Goal: Task Accomplishment & Management: Manage account settings

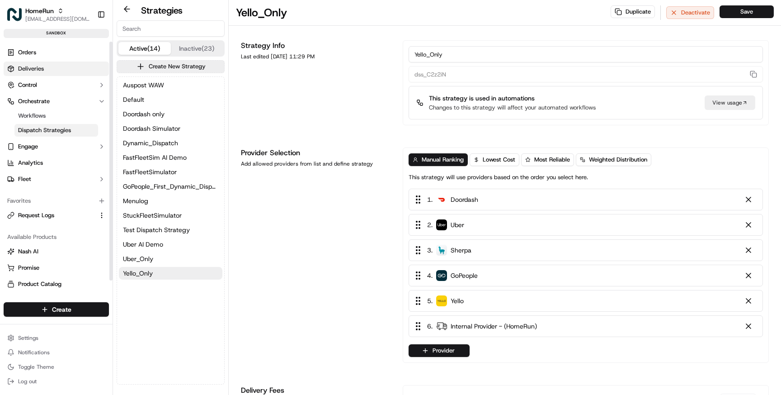
click at [30, 67] on span "Deliveries" at bounding box center [31, 69] width 26 height 8
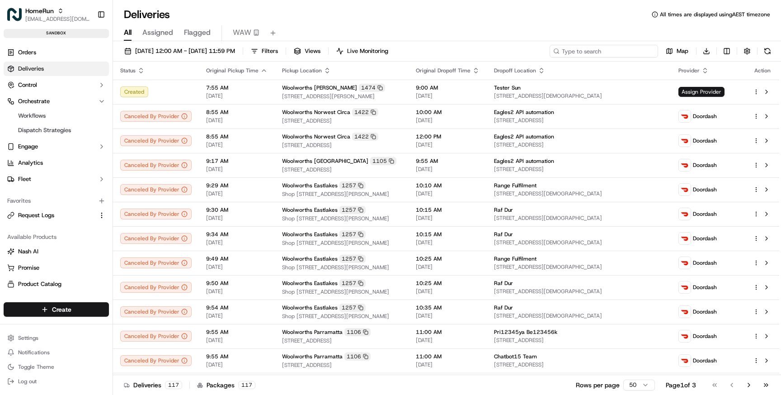
click at [613, 48] on input at bounding box center [604, 51] width 109 height 13
paste input "175802079"
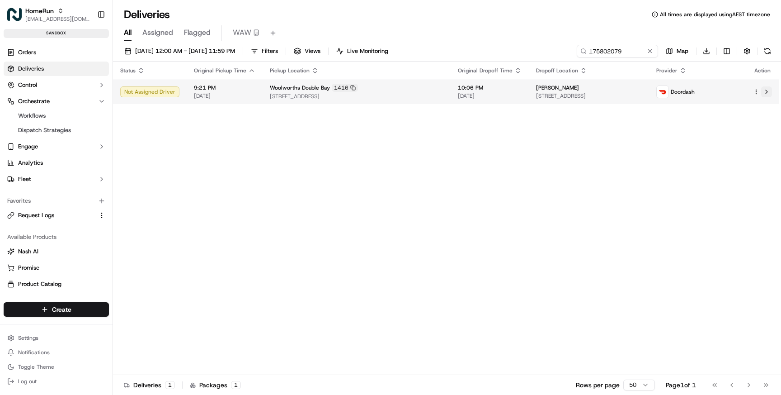
click at [766, 93] on button at bounding box center [767, 91] width 11 height 11
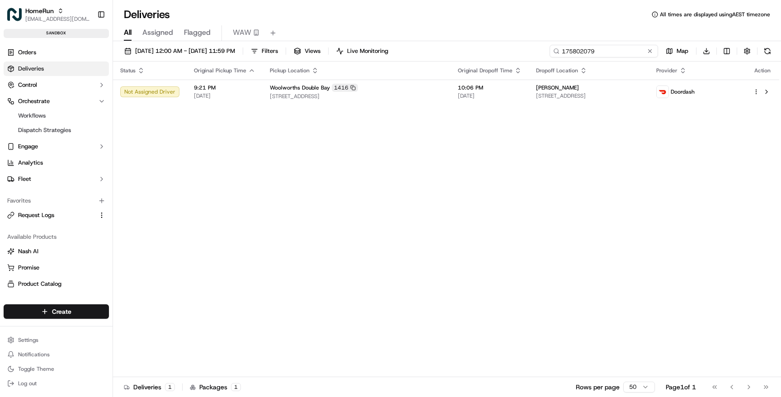
click at [599, 52] on input "175802079" at bounding box center [604, 51] width 109 height 13
paste input "145"
click at [768, 89] on button at bounding box center [767, 91] width 11 height 11
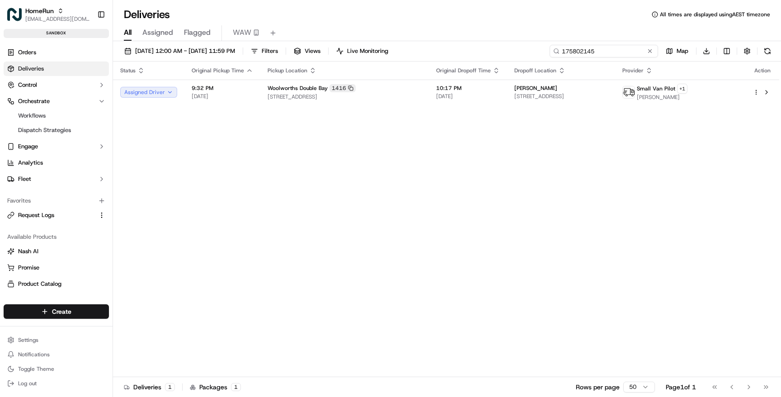
click at [612, 51] on input "175802145" at bounding box center [604, 51] width 109 height 13
paste input "252"
type input "175802252"
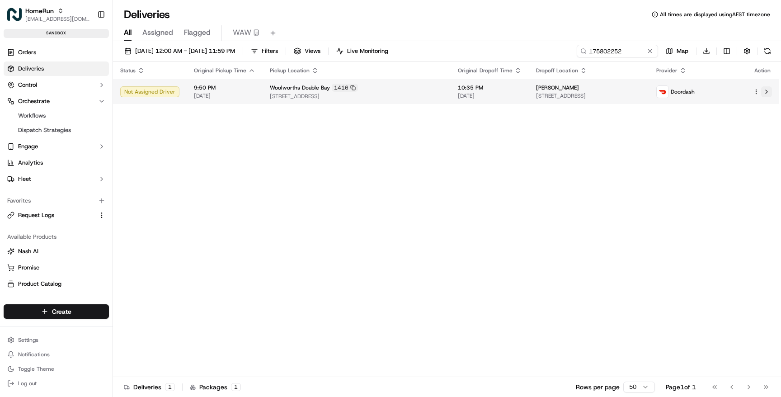
click at [768, 93] on button at bounding box center [767, 91] width 11 height 11
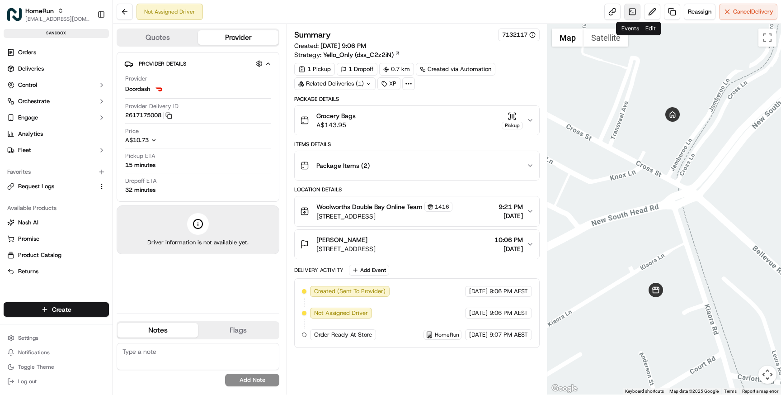
click at [632, 14] on link at bounding box center [633, 12] width 16 height 16
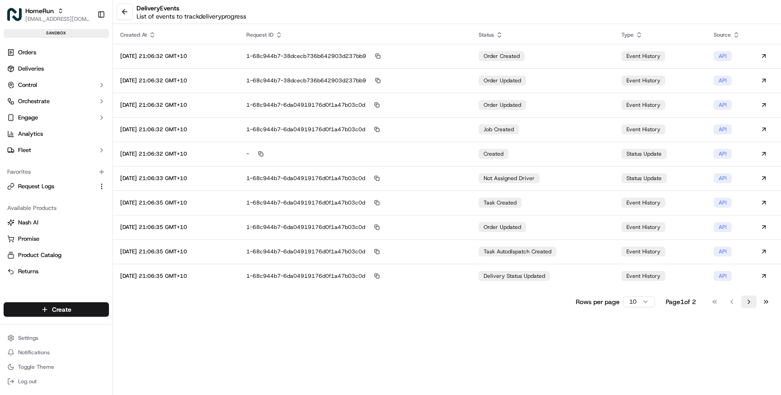
click at [751, 301] on button "Go to next page" at bounding box center [749, 301] width 15 height 13
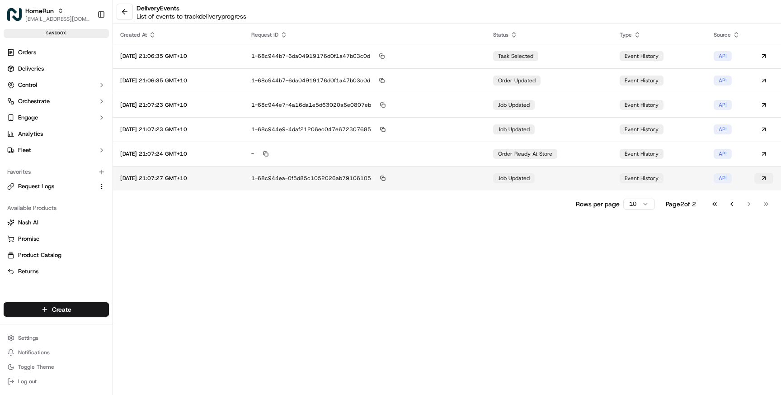
click at [766, 178] on button at bounding box center [764, 178] width 19 height 11
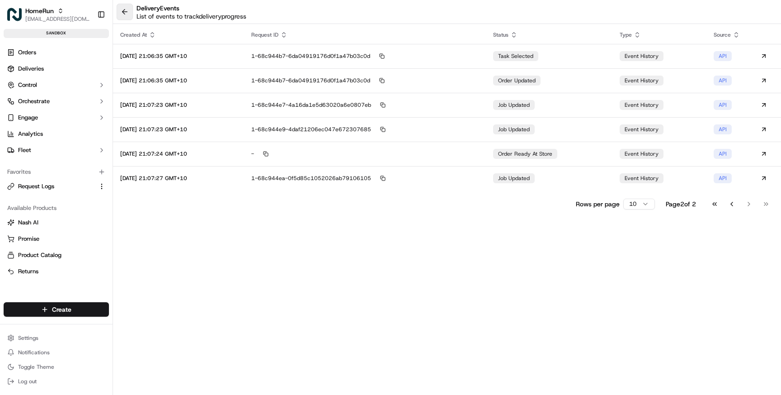
click at [125, 10] on button at bounding box center [125, 12] width 16 height 16
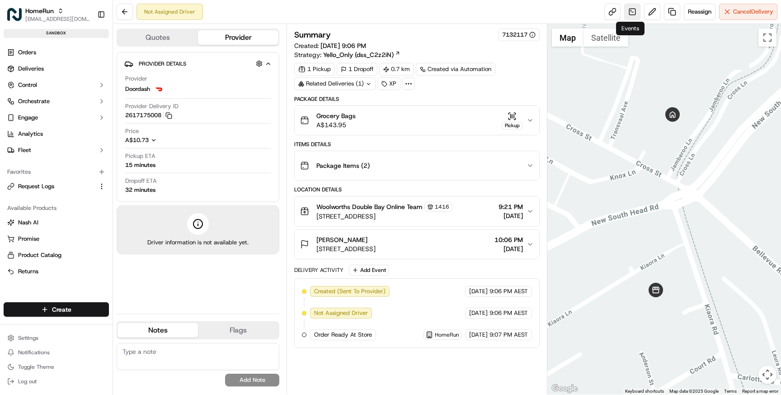
click at [628, 14] on link at bounding box center [633, 12] width 16 height 16
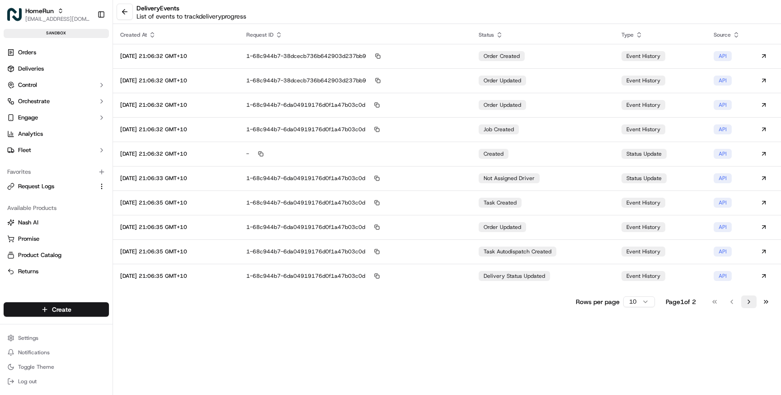
click at [750, 299] on button "Go to next page" at bounding box center [749, 301] width 15 height 13
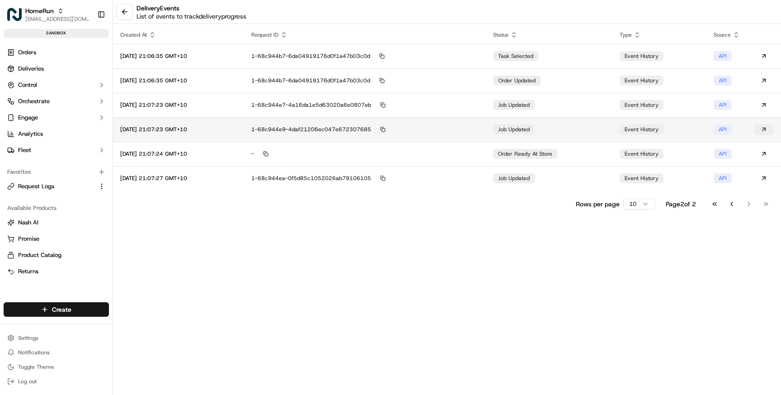
click at [764, 126] on button at bounding box center [764, 129] width 19 height 11
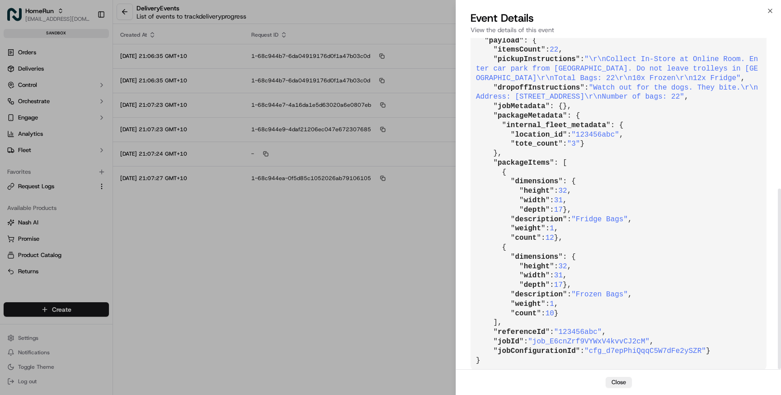
scroll to position [276, 0]
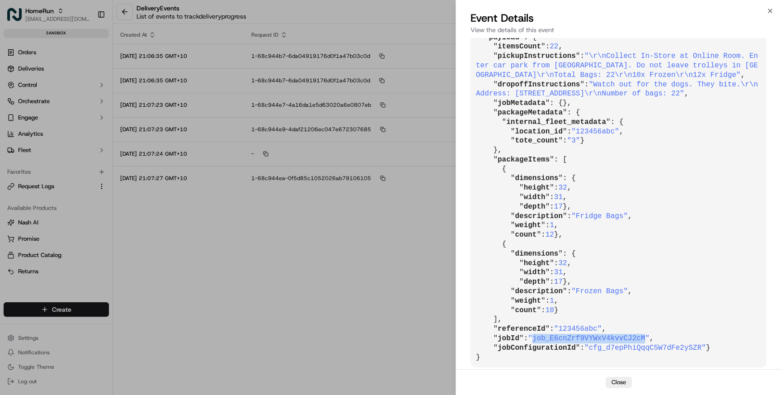
drag, startPoint x: 538, startPoint y: 329, endPoint x: 649, endPoint y: 328, distance: 111.3
click at [649, 334] on span ""job_E6cnZrf9VYWxV4kvvCJ2cM"" at bounding box center [589, 338] width 122 height 8
copy span "job_E6cnZrf9VYWxV4kvvCJ2cM"
click at [688, 154] on pre "{ " id ": "evt_PyEzsManNiVydGxeTrbXmH" , " requestId ": "1-68c944e9-4daf21206ec…" at bounding box center [619, 93] width 296 height 547
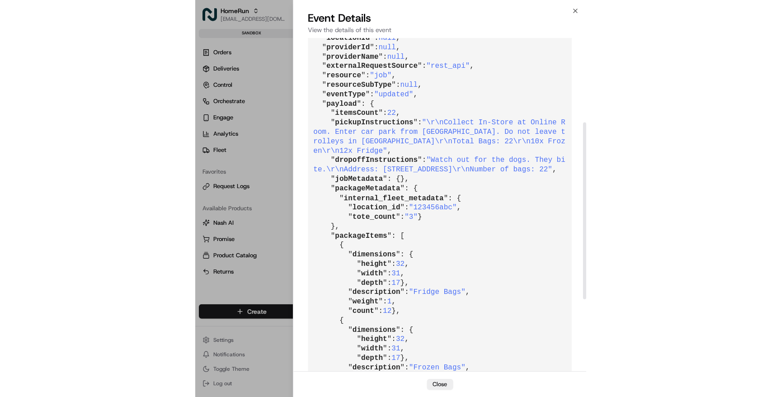
scroll to position [160, 0]
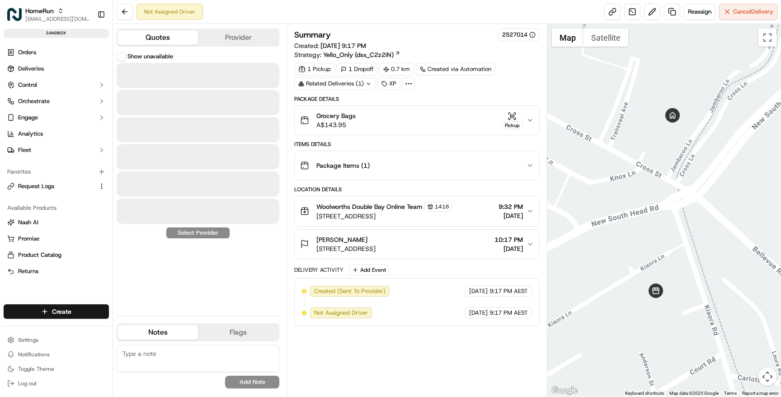
click at [168, 36] on button "Quotes" at bounding box center [158, 37] width 80 height 14
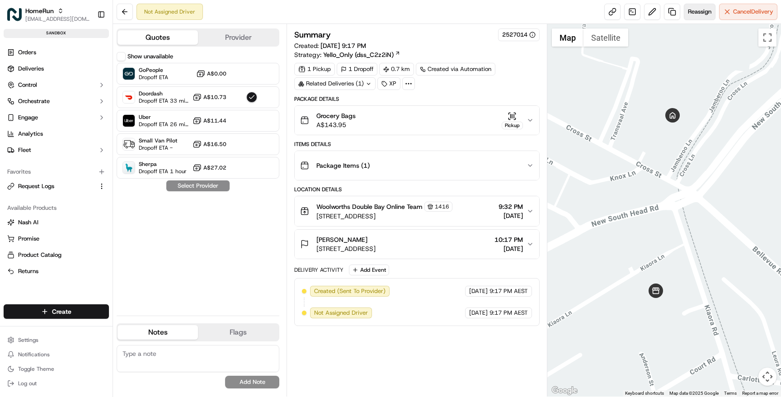
click at [691, 15] on span "Reassign" at bounding box center [700, 12] width 24 height 8
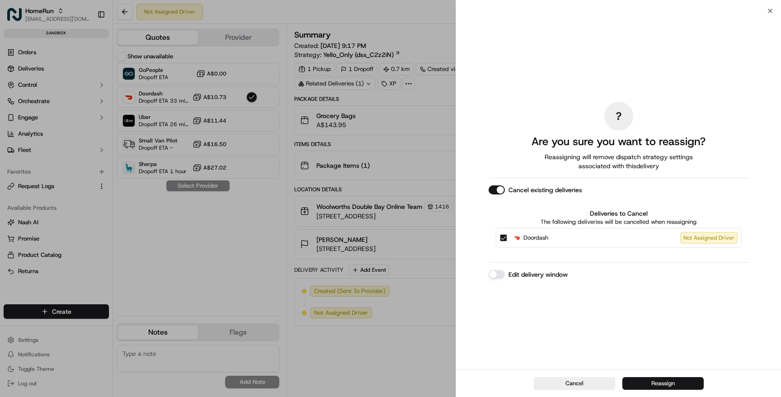
click at [652, 383] on button "Reassign" at bounding box center [663, 383] width 81 height 13
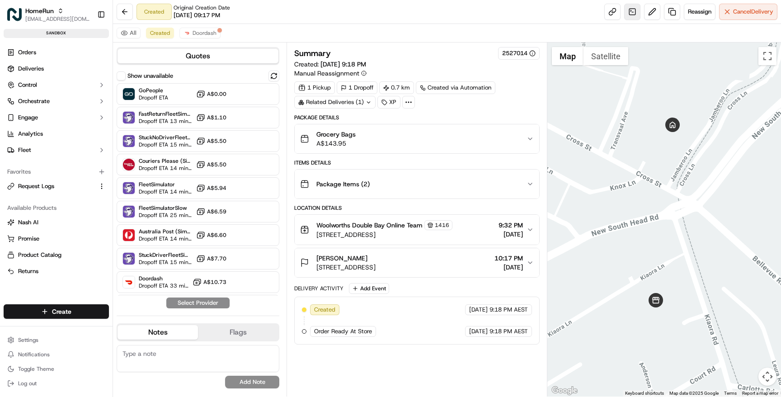
click at [630, 13] on link at bounding box center [633, 12] width 16 height 16
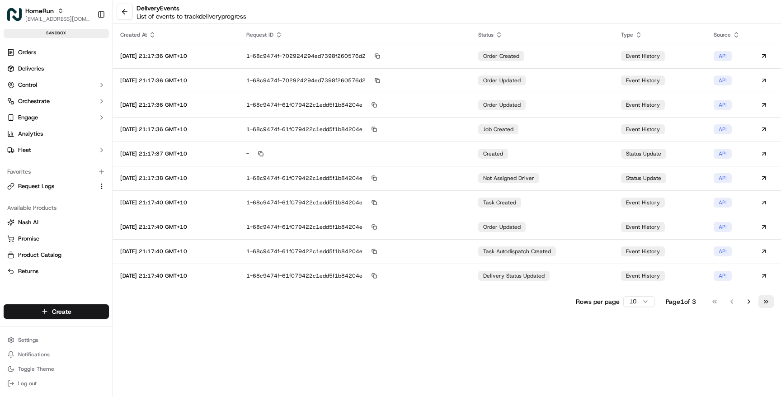
click at [767, 304] on button "Go to last page" at bounding box center [766, 301] width 15 height 13
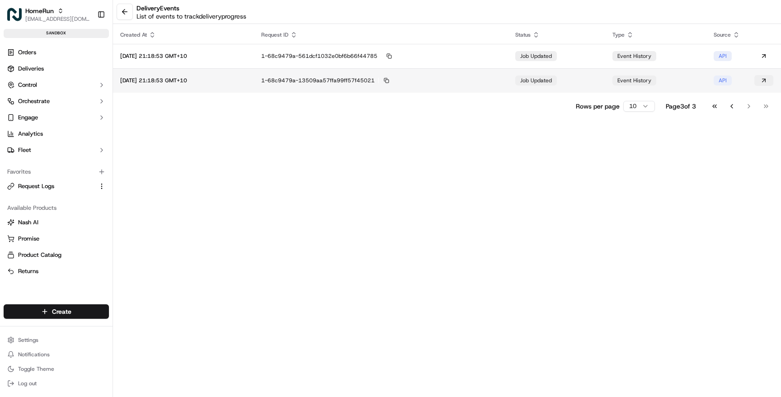
click at [765, 77] on button at bounding box center [764, 80] width 19 height 11
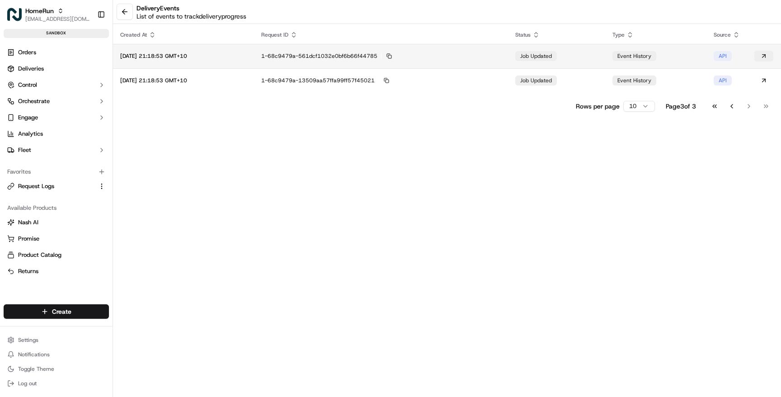
click at [762, 56] on button at bounding box center [764, 56] width 19 height 11
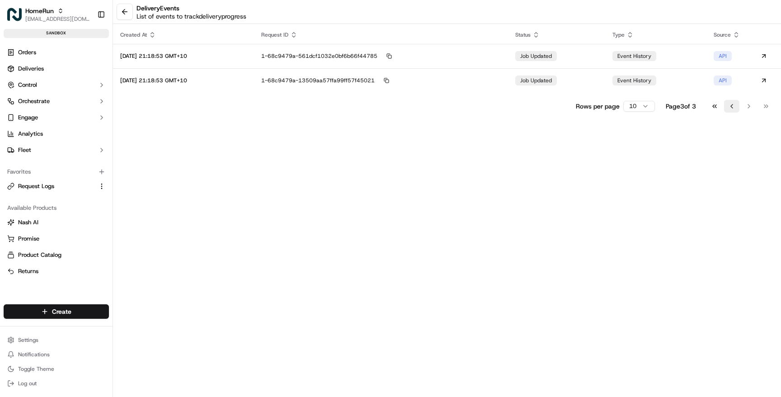
click at [731, 108] on button "Go to previous page" at bounding box center [731, 106] width 15 height 13
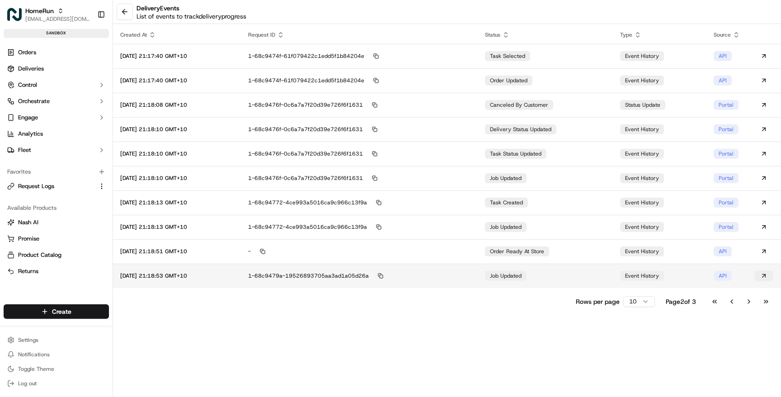
click at [765, 276] on button at bounding box center [764, 275] width 19 height 11
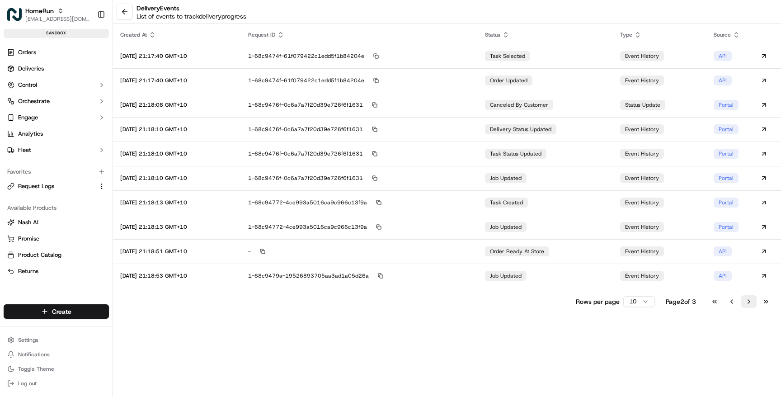
click at [749, 302] on button "Go to next page" at bounding box center [749, 301] width 15 height 13
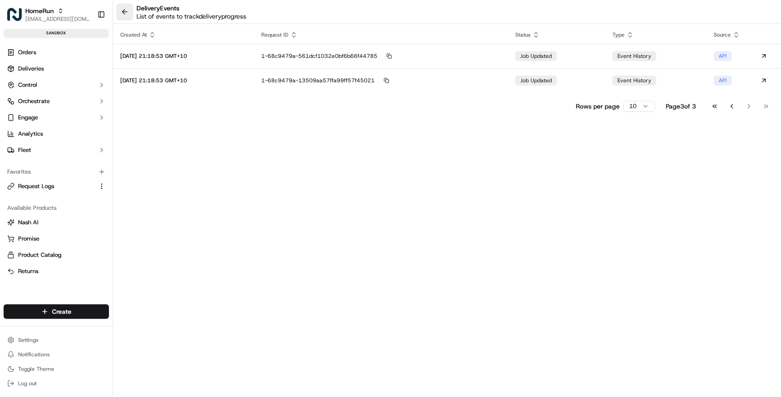
click at [122, 9] on button at bounding box center [125, 12] width 16 height 16
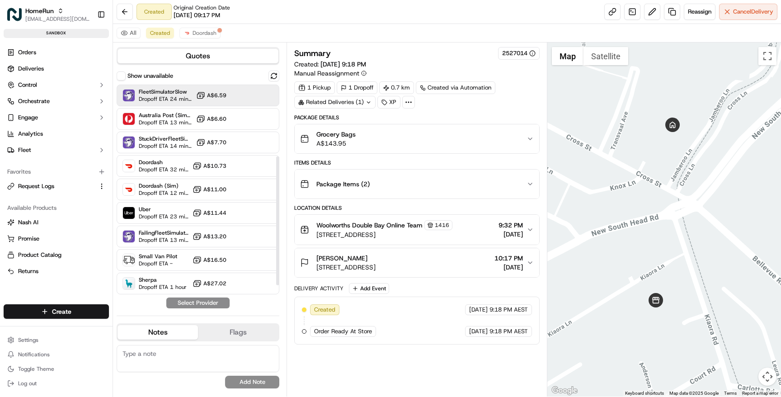
scroll to position [132, 0]
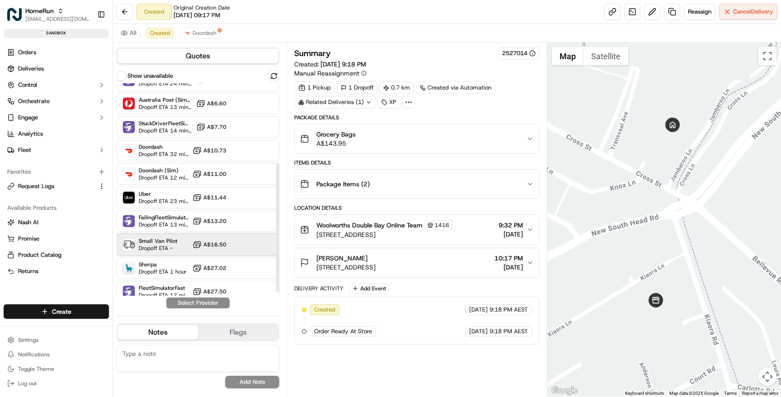
click at [162, 246] on span "Dropoff ETA -" at bounding box center [158, 248] width 38 height 7
click at [194, 303] on button "Assign Provider" at bounding box center [198, 303] width 64 height 11
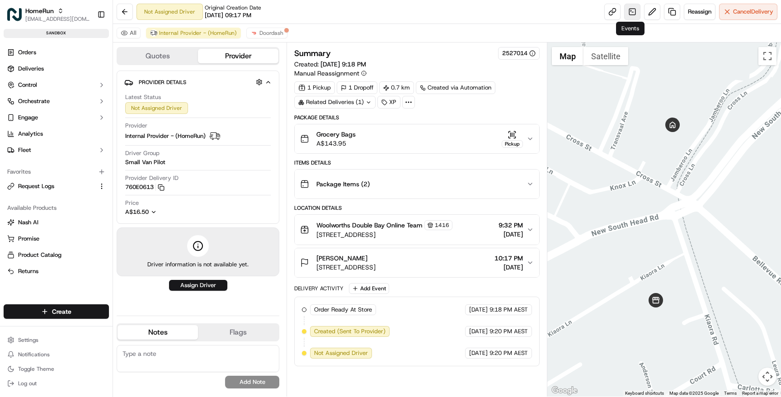
click at [630, 14] on link at bounding box center [633, 12] width 16 height 16
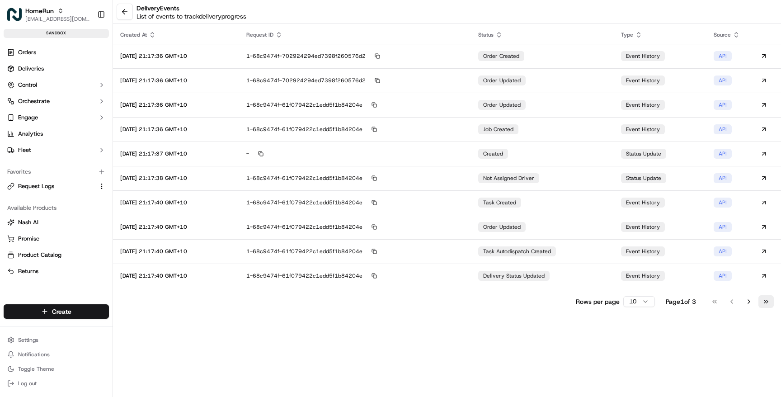
click at [767, 301] on button "Go to last page" at bounding box center [766, 301] width 15 height 13
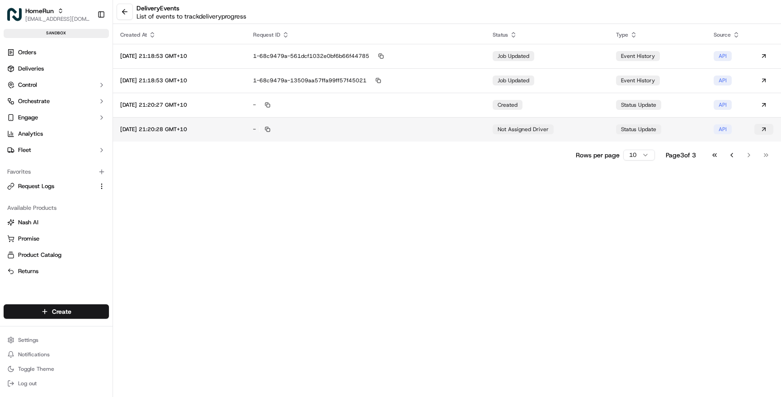
click at [765, 129] on button at bounding box center [764, 129] width 19 height 11
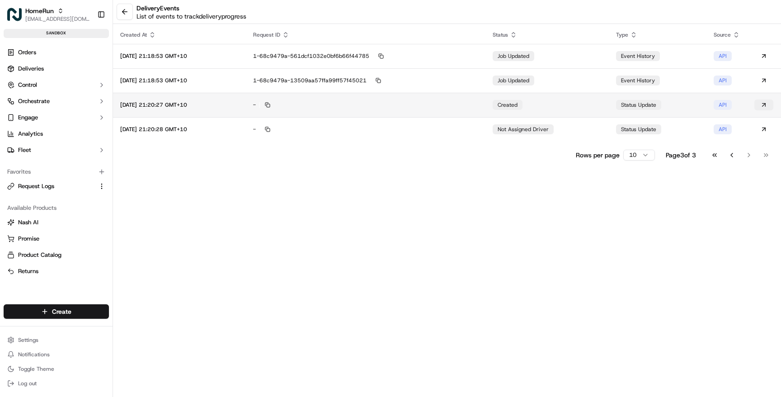
click at [763, 106] on button at bounding box center [764, 104] width 19 height 11
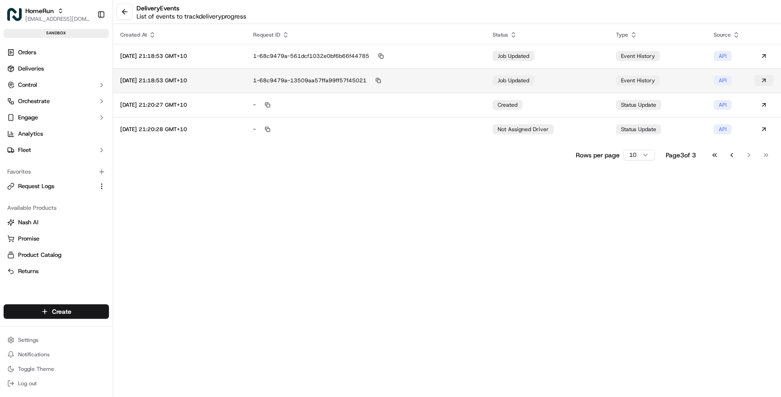
click at [764, 82] on button at bounding box center [764, 80] width 19 height 11
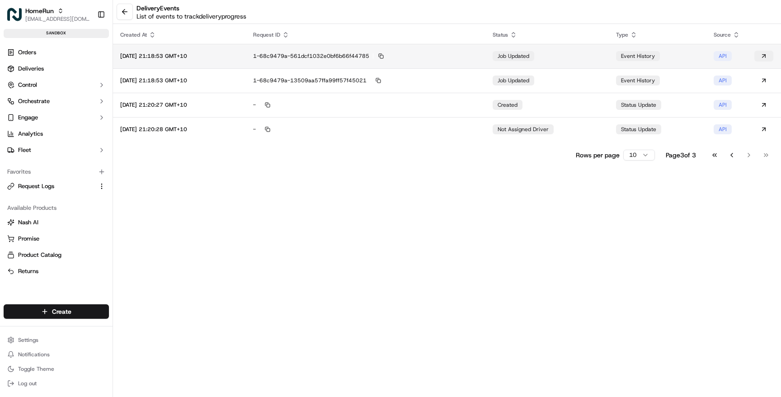
click at [767, 57] on button at bounding box center [764, 56] width 19 height 11
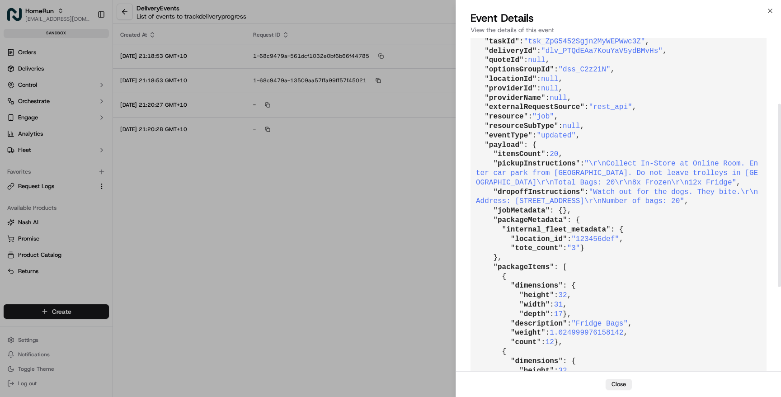
scroll to position [136, 0]
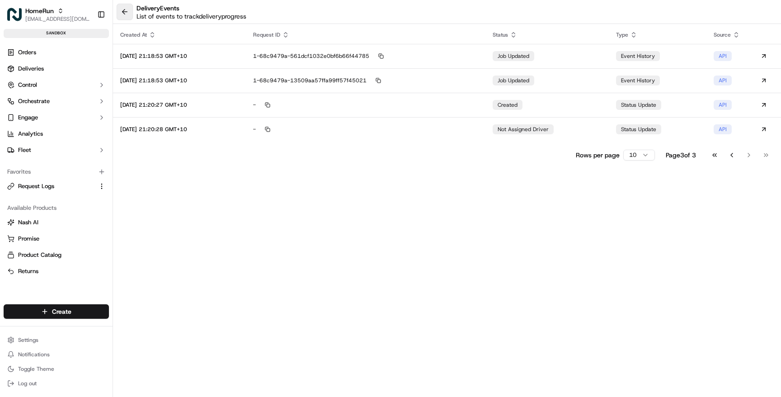
click at [127, 13] on button at bounding box center [125, 12] width 16 height 16
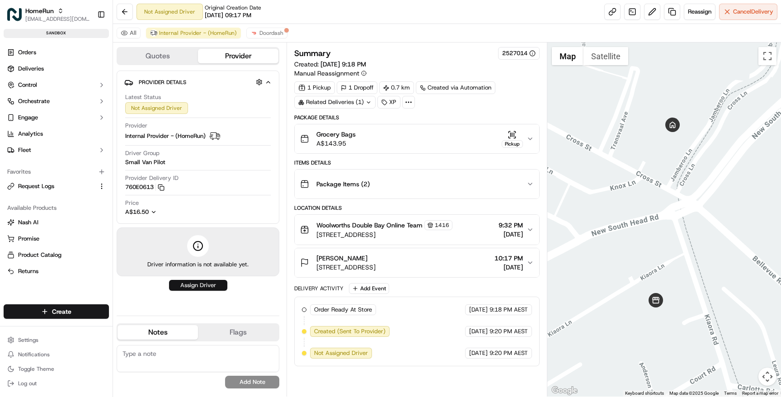
click at [194, 285] on button "Assign Driver" at bounding box center [198, 285] width 58 height 11
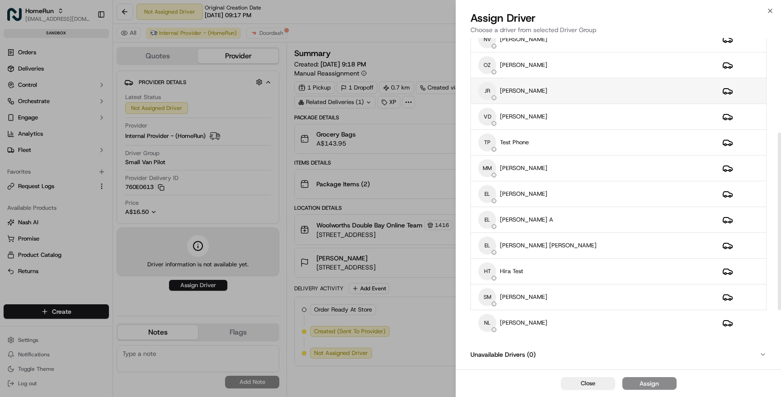
scroll to position [287, 0]
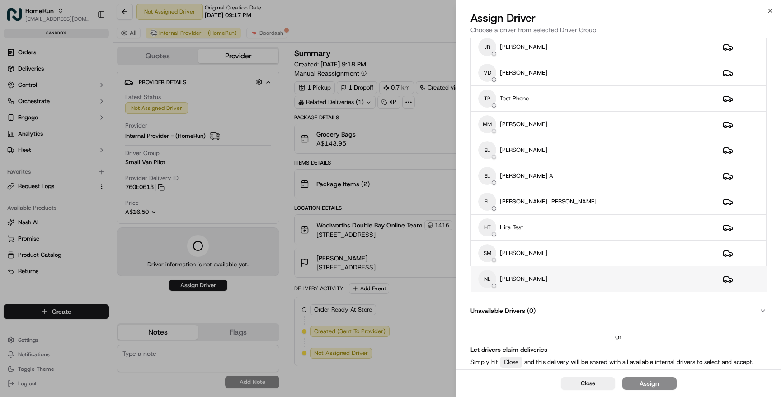
click at [552, 281] on div "NL [PERSON_NAME]" at bounding box center [593, 279] width 230 height 18
click at [658, 385] on div "Assign" at bounding box center [649, 383] width 19 height 9
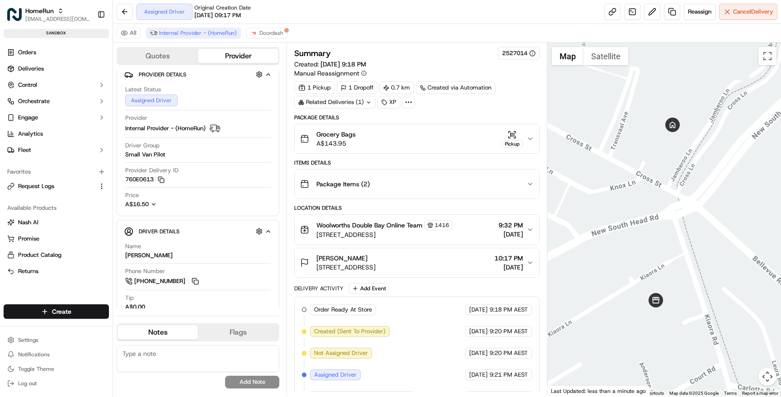
scroll to position [18, 0]
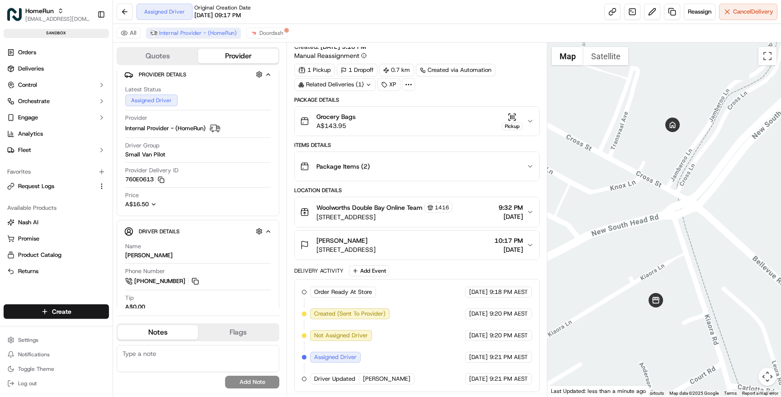
click at [473, 162] on div "Package Items ( 2 )" at bounding box center [413, 166] width 226 height 18
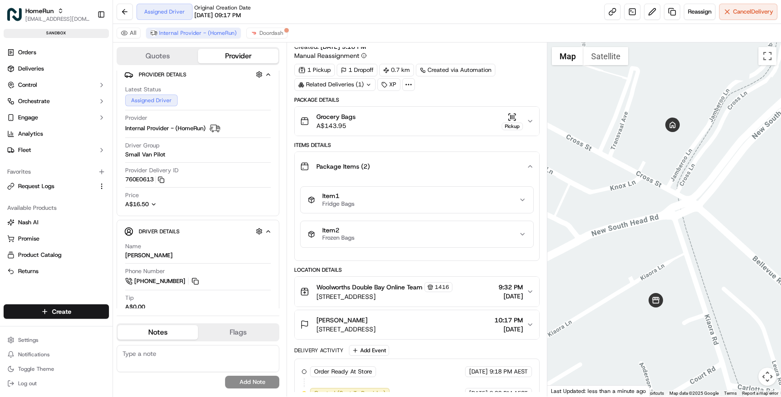
click at [473, 162] on div "Package Items ( 2 )" at bounding box center [413, 166] width 226 height 18
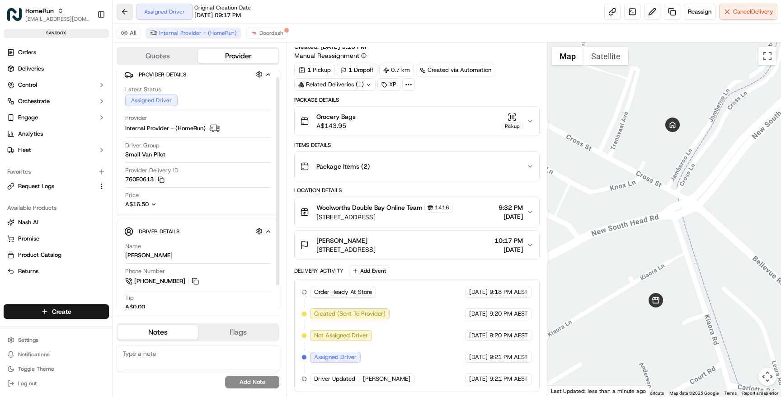
click at [123, 16] on button at bounding box center [125, 12] width 16 height 16
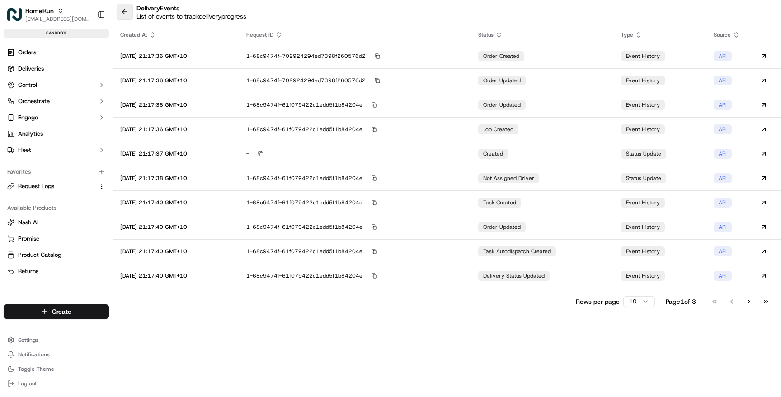
click at [123, 16] on button at bounding box center [125, 12] width 16 height 16
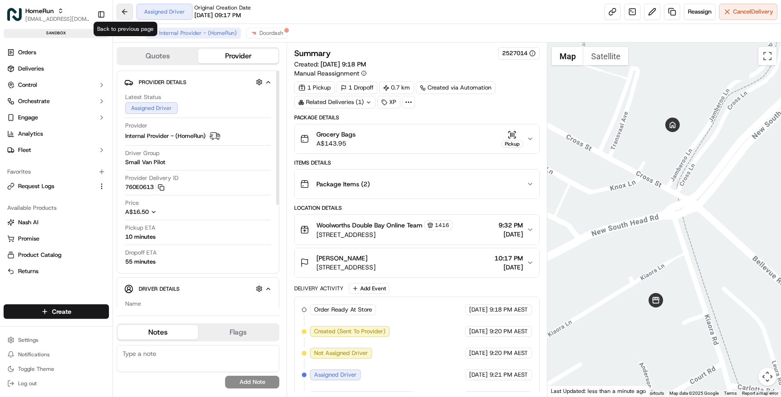
click at [122, 12] on button at bounding box center [125, 12] width 16 height 16
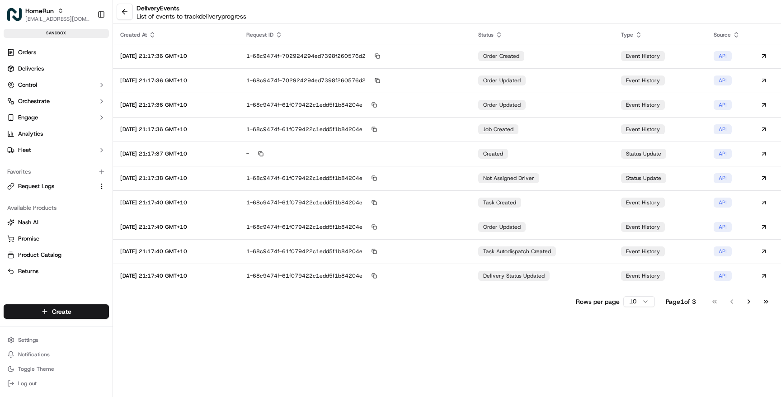
click at [122, 12] on button at bounding box center [125, 12] width 16 height 16
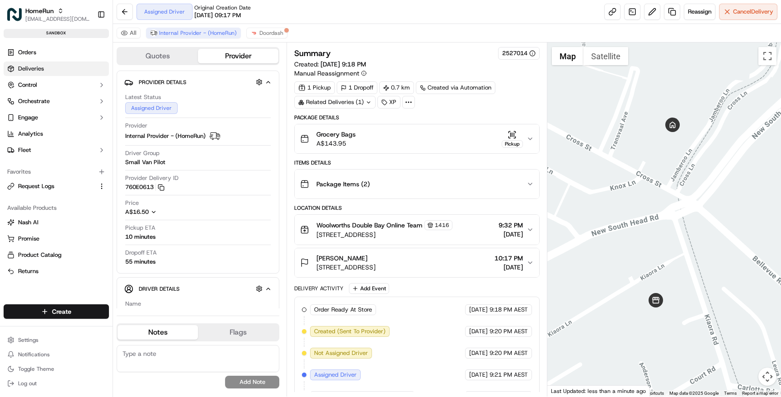
click at [43, 71] on span "Deliveries" at bounding box center [31, 69] width 26 height 8
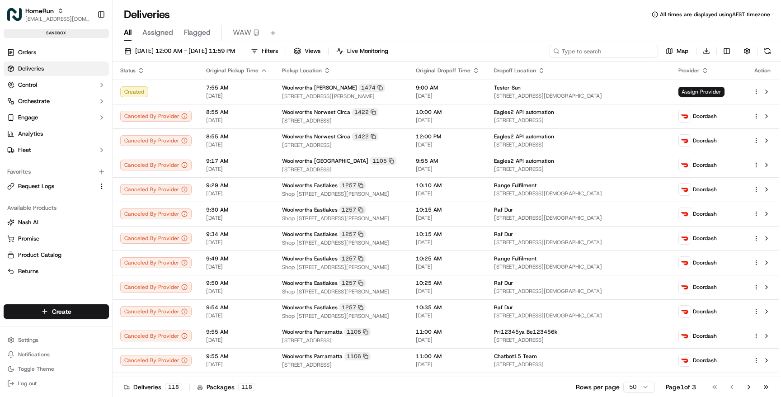
click at [631, 50] on input at bounding box center [604, 51] width 109 height 13
paste input "175802178"
type input "175802178"
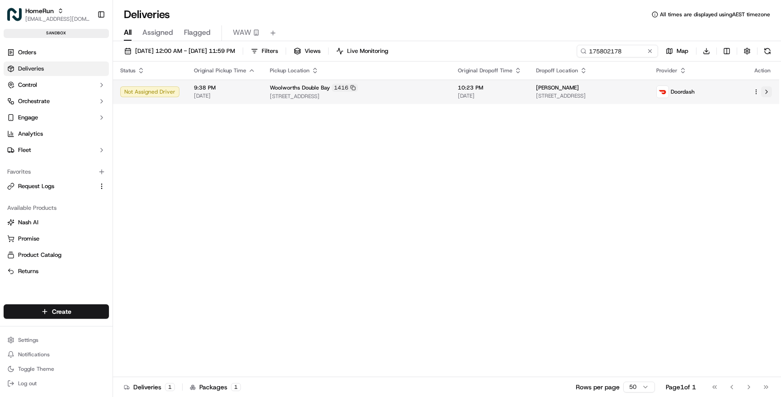
click at [771, 89] on button at bounding box center [767, 91] width 11 height 11
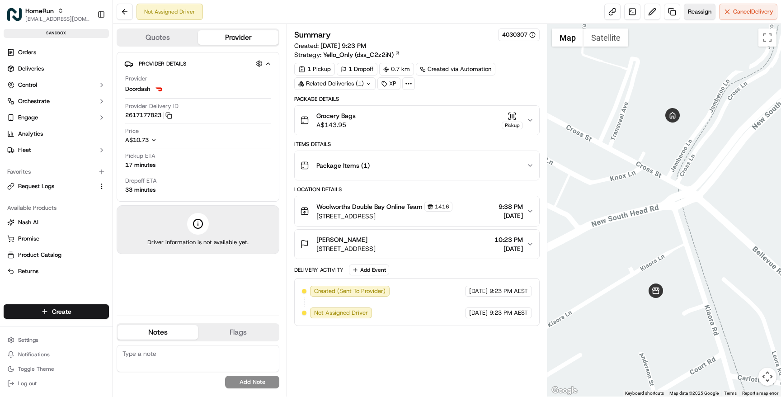
click at [702, 16] on button "Reassign" at bounding box center [700, 12] width 32 height 16
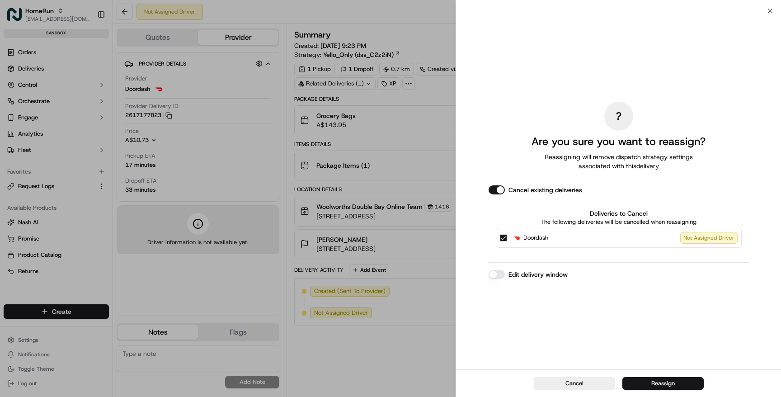
click at [657, 385] on button "Reassign" at bounding box center [663, 383] width 81 height 13
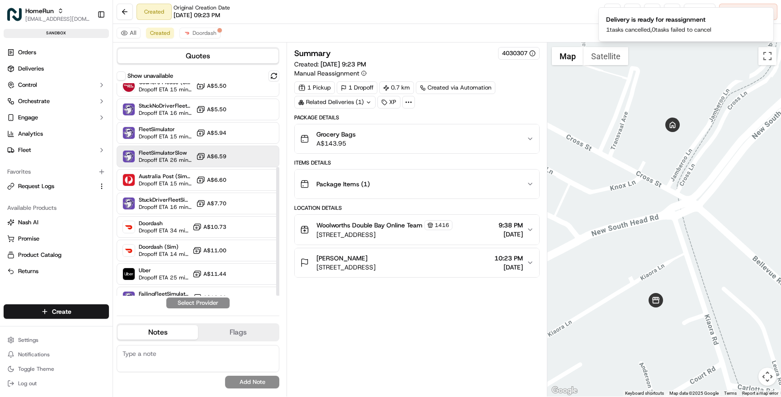
scroll to position [138, 0]
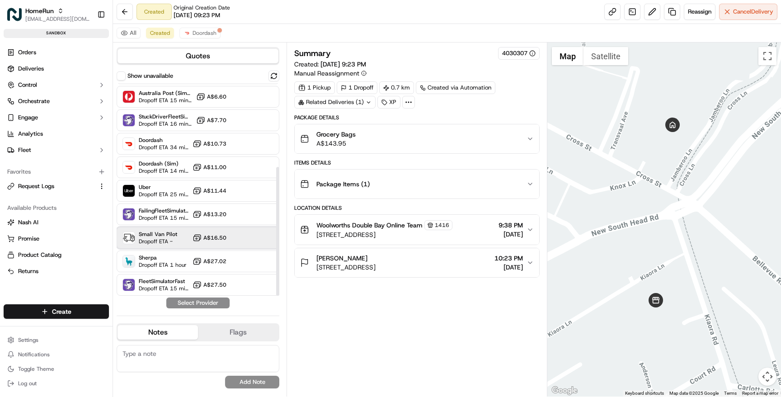
click at [162, 236] on span "Small Van Pilot" at bounding box center [158, 234] width 38 height 7
click at [211, 303] on button "Assign Provider" at bounding box center [198, 303] width 64 height 11
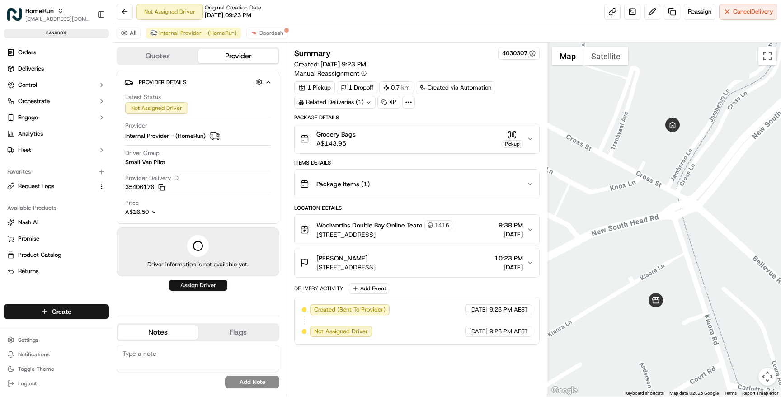
click at [207, 286] on button "Assign Driver" at bounding box center [198, 285] width 58 height 11
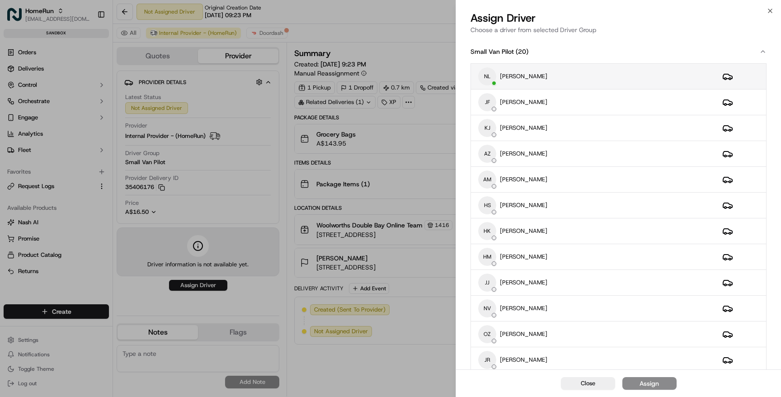
click at [555, 74] on div "NL Naina Lamba" at bounding box center [593, 76] width 230 height 18
click at [645, 386] on div "Assign" at bounding box center [649, 383] width 19 height 9
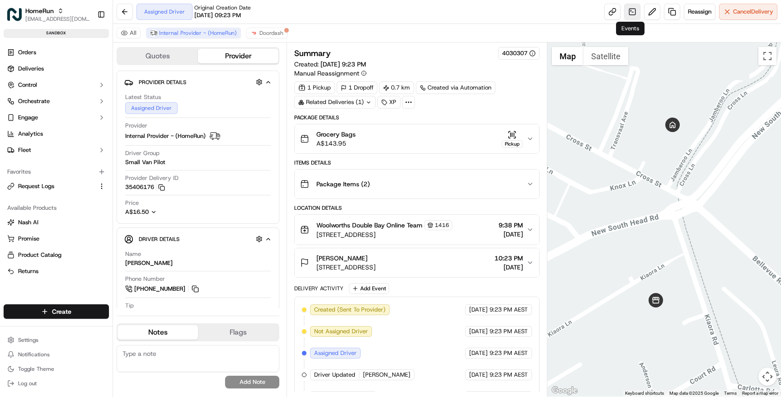
click at [631, 16] on link at bounding box center [633, 12] width 16 height 16
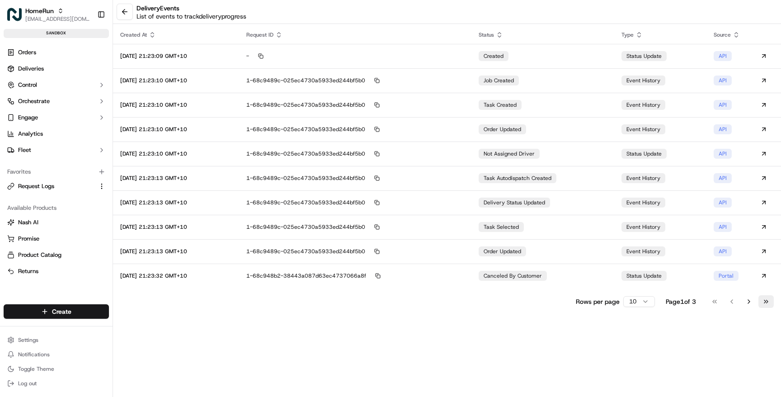
click at [766, 300] on button "Go to last page" at bounding box center [766, 301] width 15 height 13
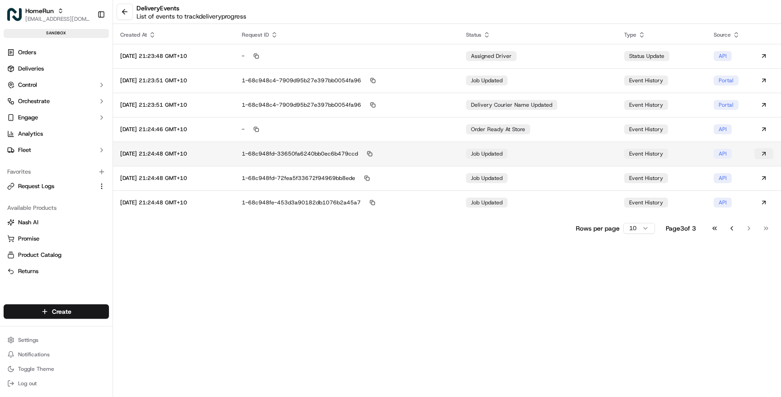
click at [766, 153] on button at bounding box center [764, 153] width 19 height 11
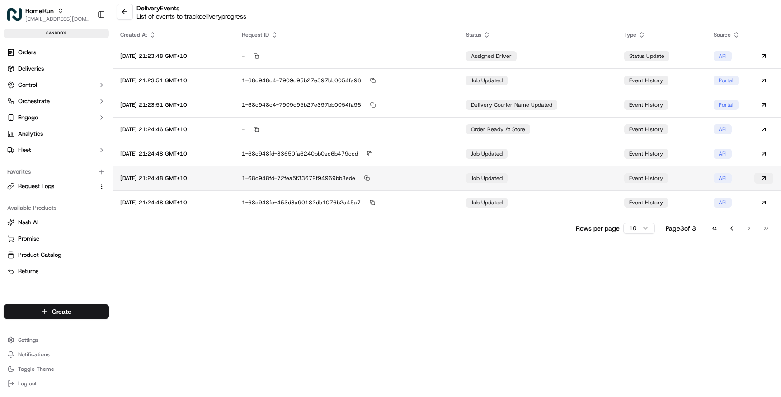
click at [762, 177] on button at bounding box center [764, 178] width 19 height 11
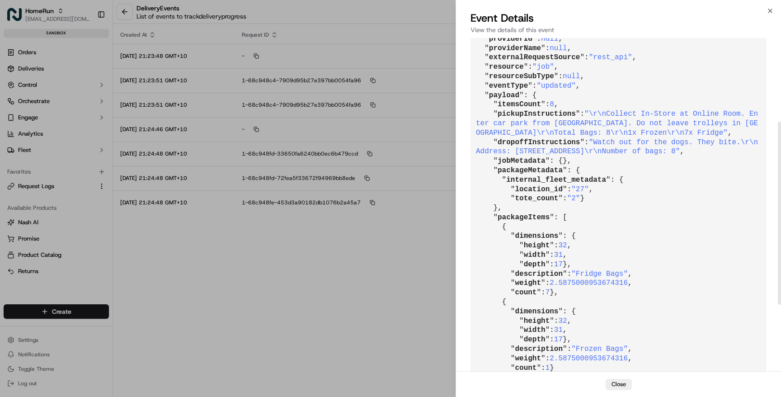
scroll to position [163, 0]
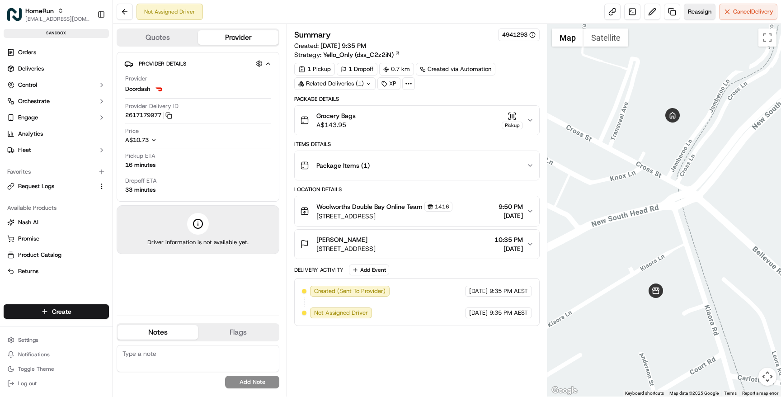
click at [695, 14] on span "Reassign" at bounding box center [700, 12] width 24 height 8
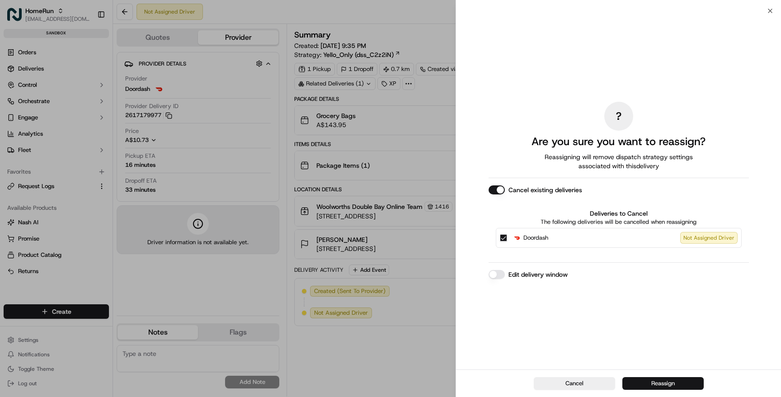
click at [644, 386] on button "Reassign" at bounding box center [663, 383] width 81 height 13
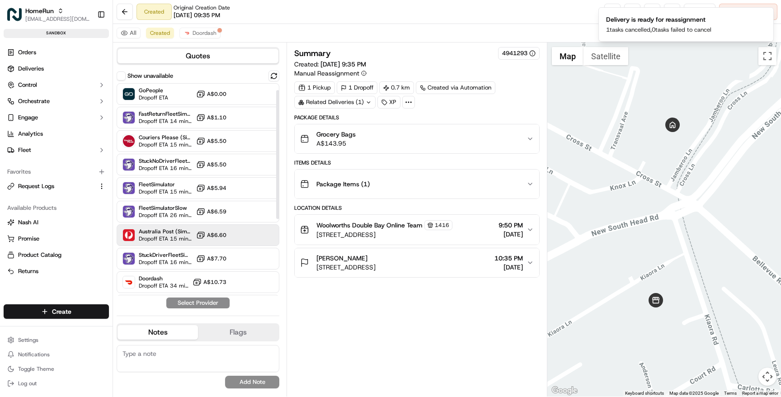
scroll to position [138, 0]
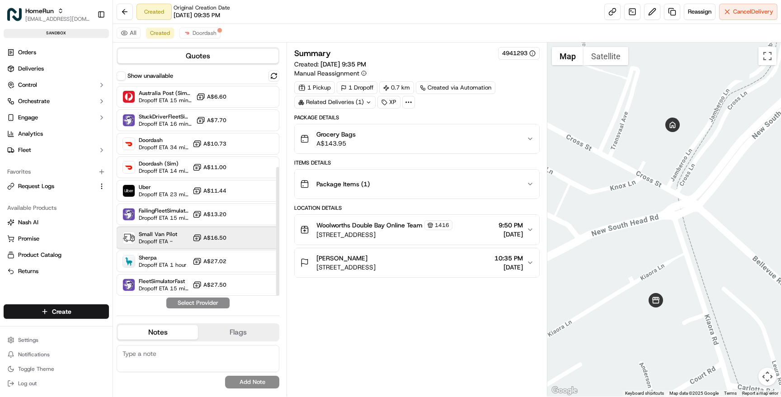
click at [173, 236] on span "Small Van Pilot" at bounding box center [158, 234] width 38 height 7
click at [209, 303] on button "Assign Provider" at bounding box center [198, 303] width 64 height 11
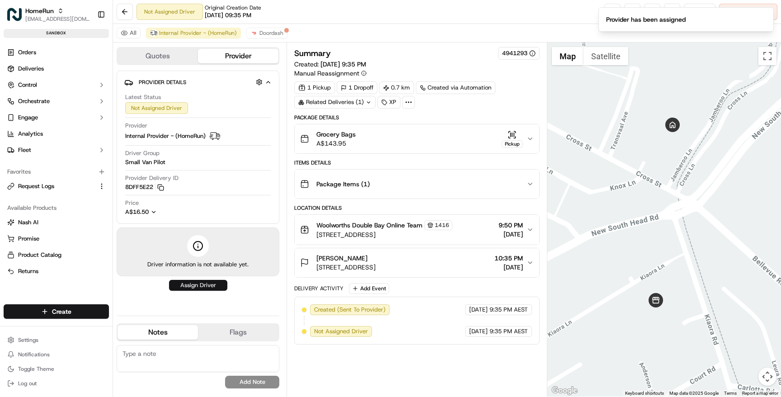
click at [208, 286] on button "Assign Driver" at bounding box center [198, 285] width 58 height 11
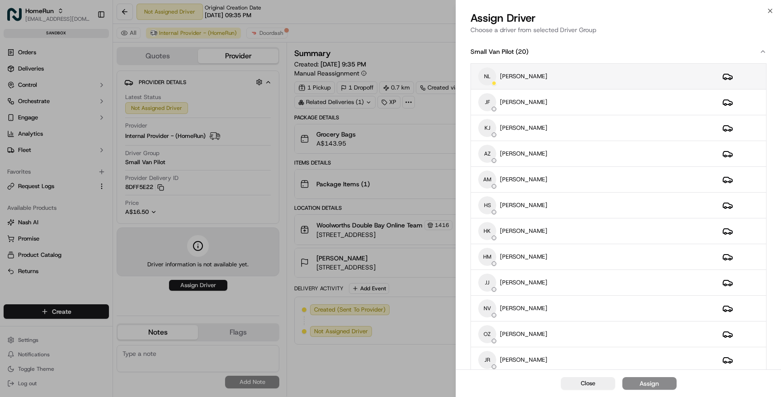
click at [558, 79] on div "NL [PERSON_NAME]" at bounding box center [593, 76] width 230 height 18
click at [646, 385] on div "Assign" at bounding box center [649, 383] width 19 height 9
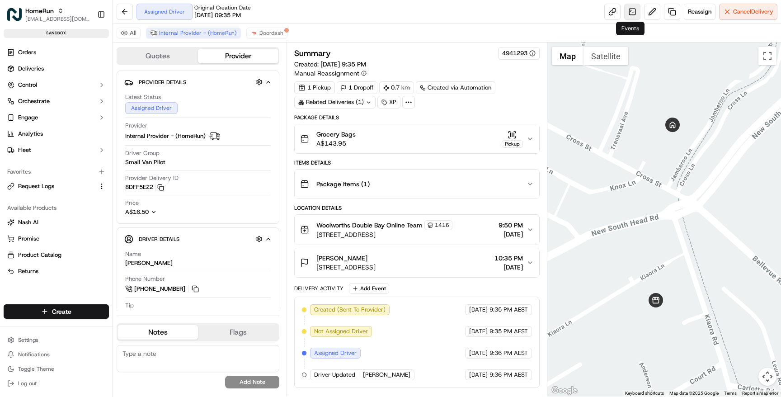
click at [633, 17] on link at bounding box center [633, 12] width 16 height 16
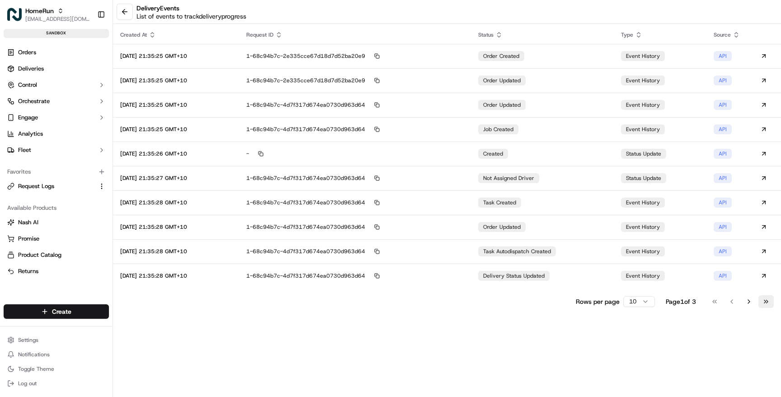
click at [767, 299] on button "Go to last page" at bounding box center [766, 301] width 15 height 13
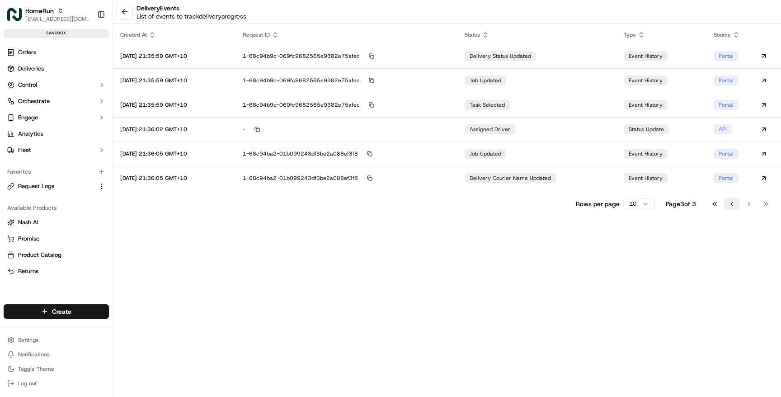
click at [733, 204] on button "Go to previous page" at bounding box center [731, 204] width 15 height 13
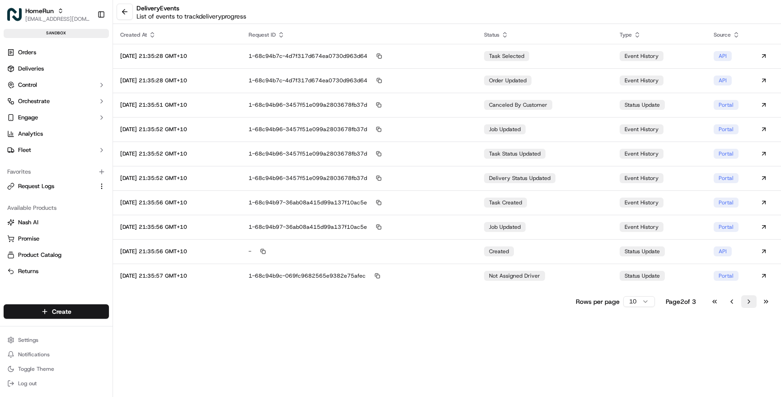
click at [749, 301] on button "Go to next page" at bounding box center [749, 301] width 15 height 13
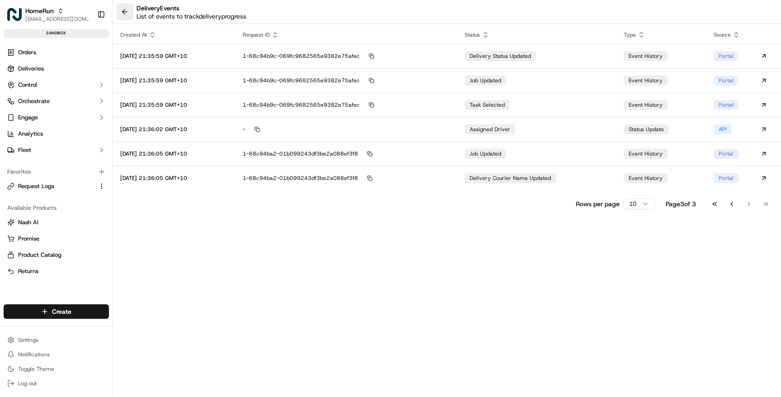
click at [122, 12] on button at bounding box center [125, 12] width 16 height 16
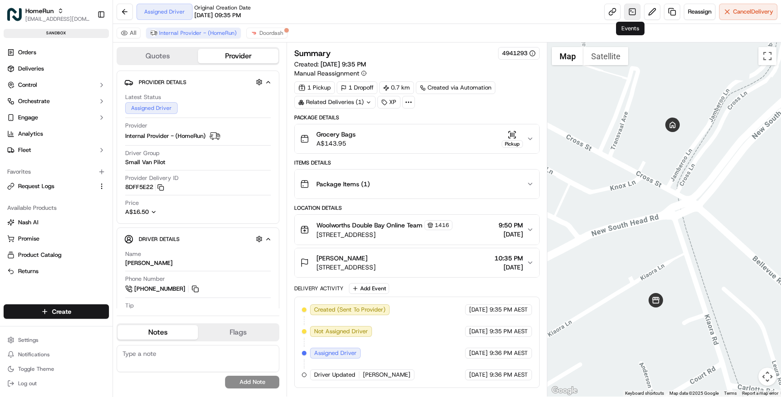
click at [632, 13] on link at bounding box center [633, 12] width 16 height 16
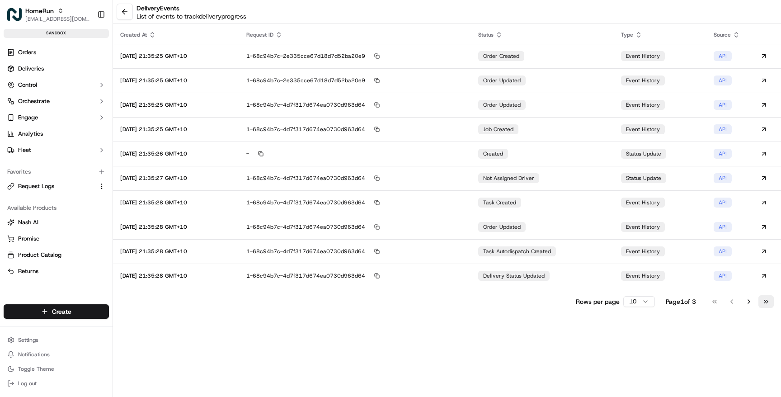
click at [769, 302] on button "Go to last page" at bounding box center [766, 301] width 15 height 13
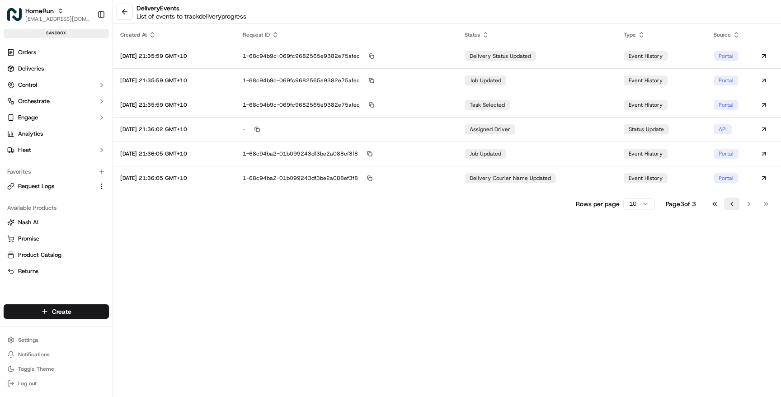
click at [728, 203] on button "Go to previous page" at bounding box center [731, 204] width 15 height 13
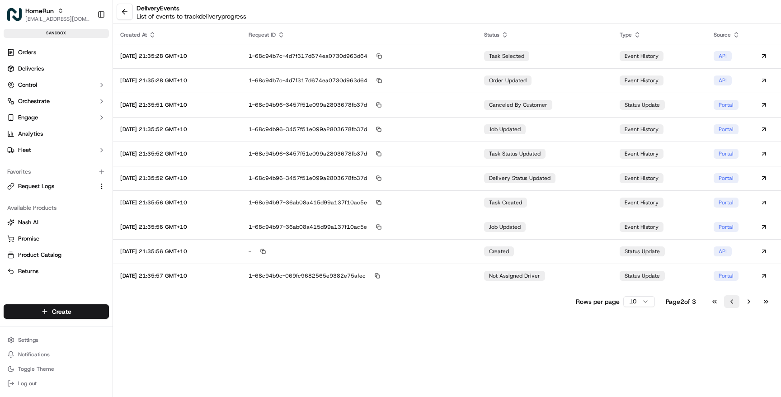
click at [735, 299] on button "Go to previous page" at bounding box center [731, 301] width 15 height 13
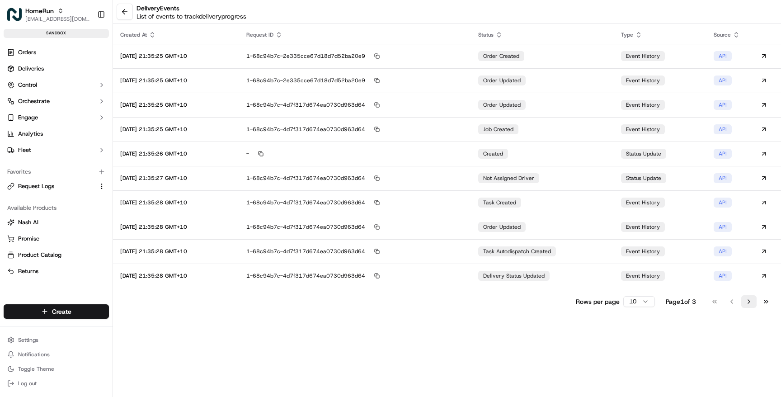
click at [748, 303] on button "Go to next page" at bounding box center [749, 301] width 15 height 13
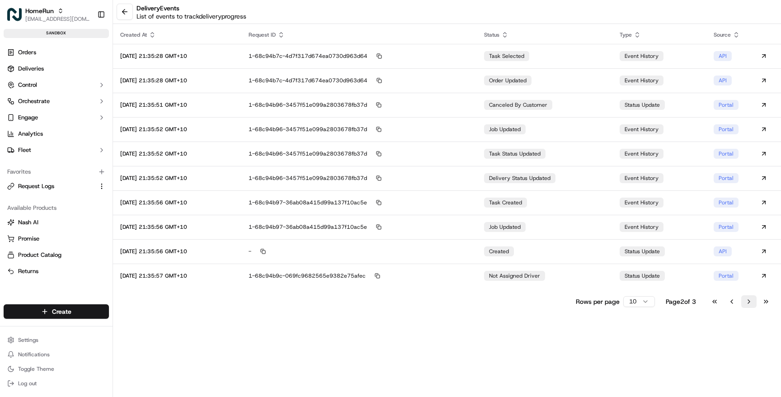
click at [748, 303] on button "Go to next page" at bounding box center [749, 301] width 15 height 13
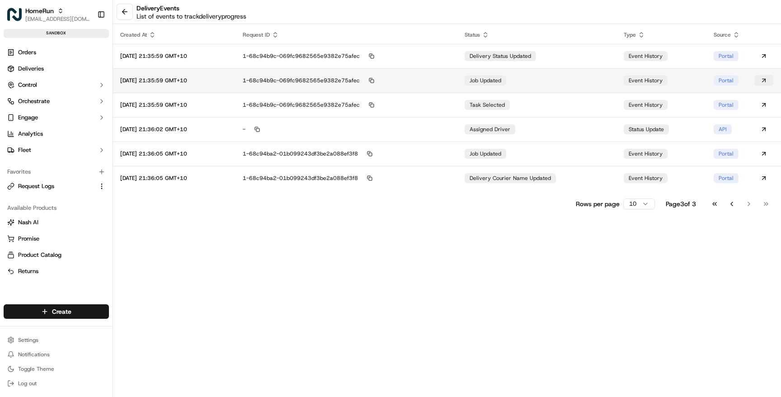
click at [766, 79] on button at bounding box center [764, 80] width 19 height 11
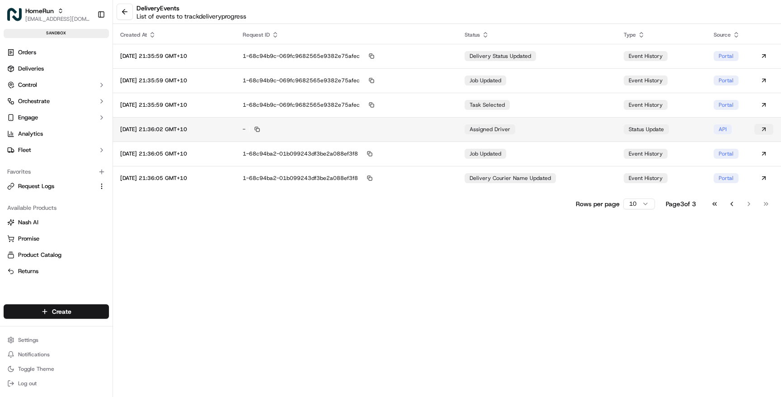
click at [764, 132] on button at bounding box center [764, 129] width 19 height 11
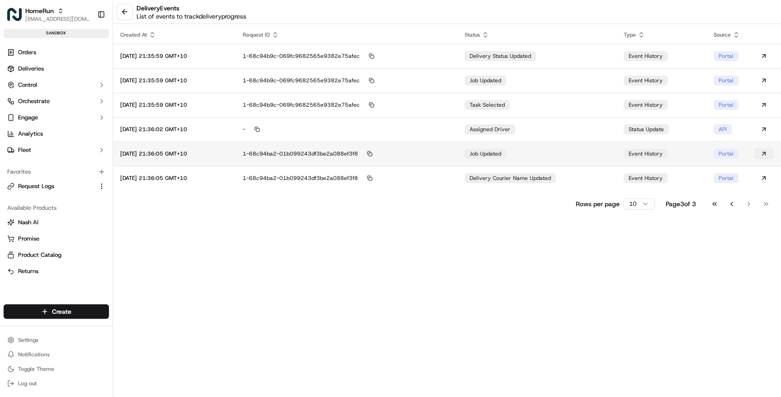
click at [767, 155] on button at bounding box center [764, 153] width 19 height 11
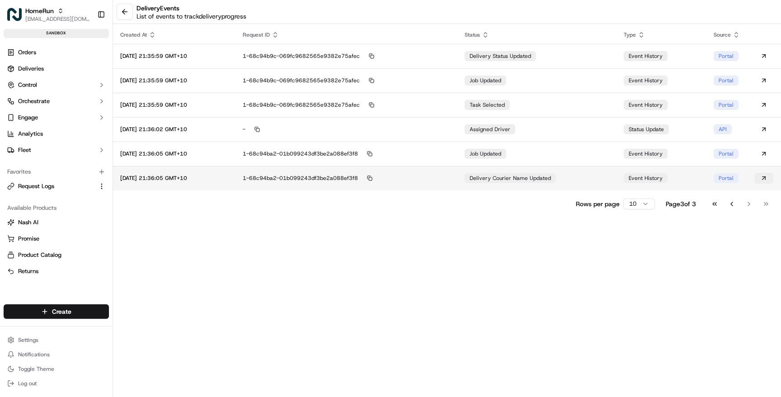
click at [765, 177] on button at bounding box center [764, 178] width 19 height 11
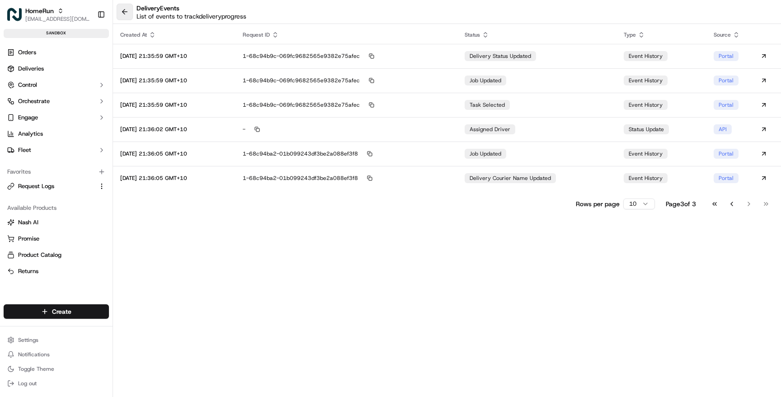
click at [123, 9] on button at bounding box center [125, 12] width 16 height 16
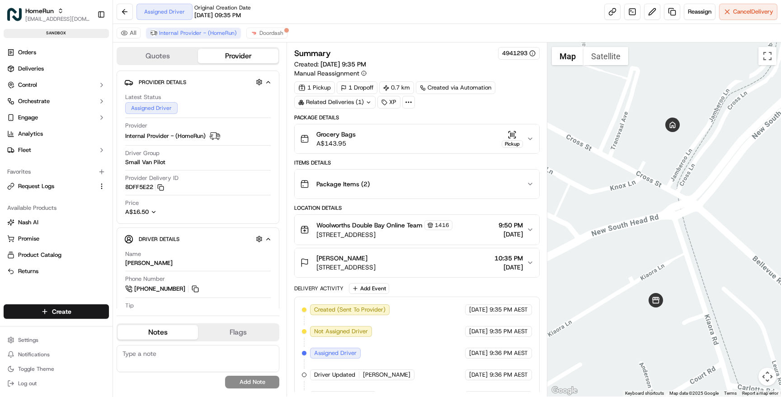
scroll to position [18, 0]
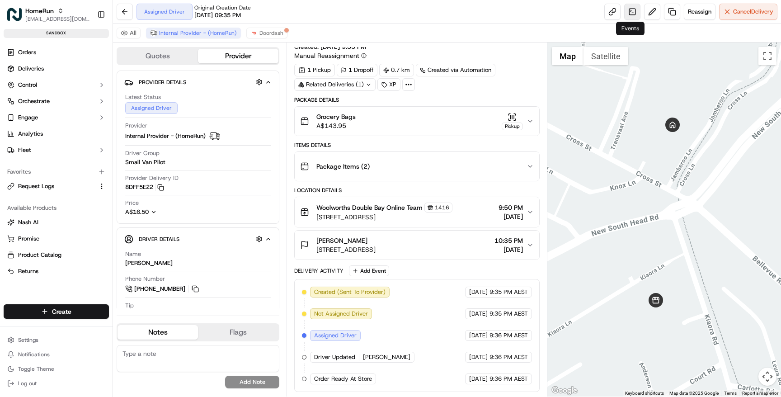
click at [631, 10] on link at bounding box center [633, 12] width 16 height 16
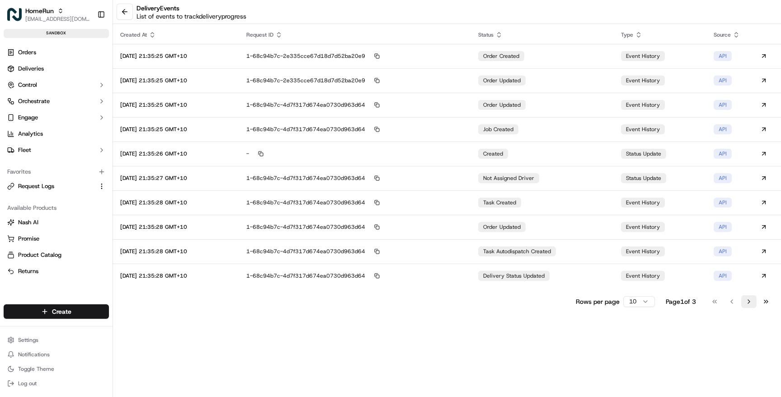
click at [752, 298] on button "Go to next page" at bounding box center [749, 301] width 15 height 13
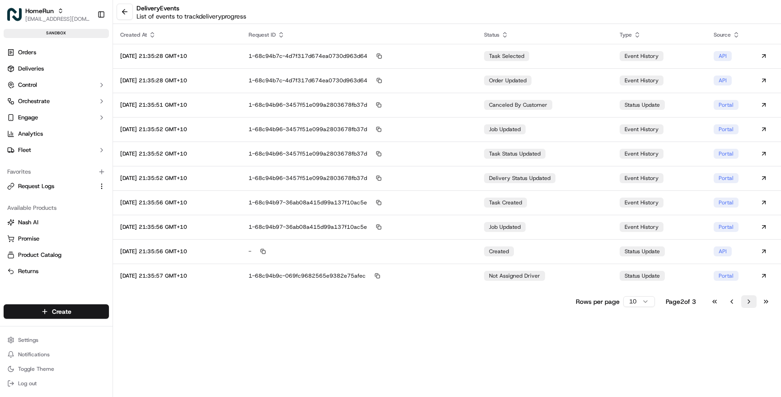
click at [752, 298] on button "Go to next page" at bounding box center [749, 301] width 15 height 13
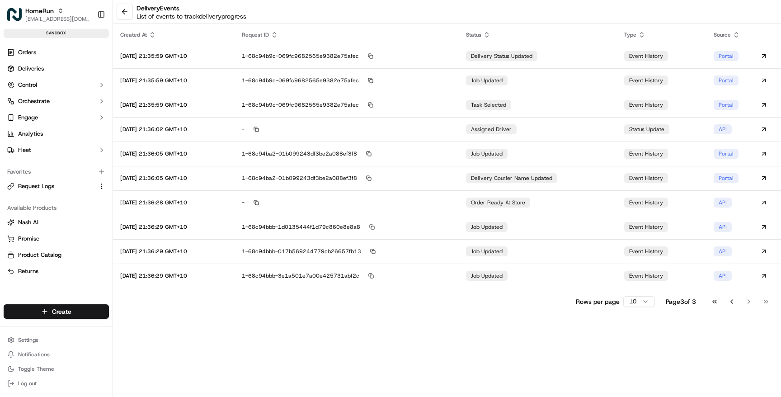
click at [749, 300] on div "Go to first page Go to previous page Go to next page Go to last page" at bounding box center [740, 301] width 67 height 13
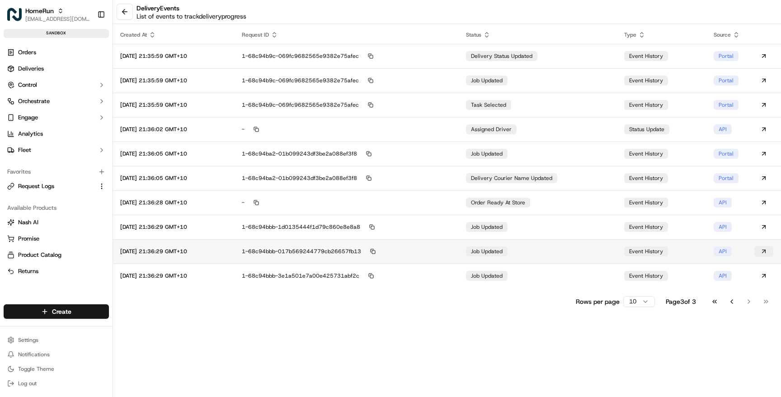
click at [762, 251] on button at bounding box center [764, 251] width 19 height 11
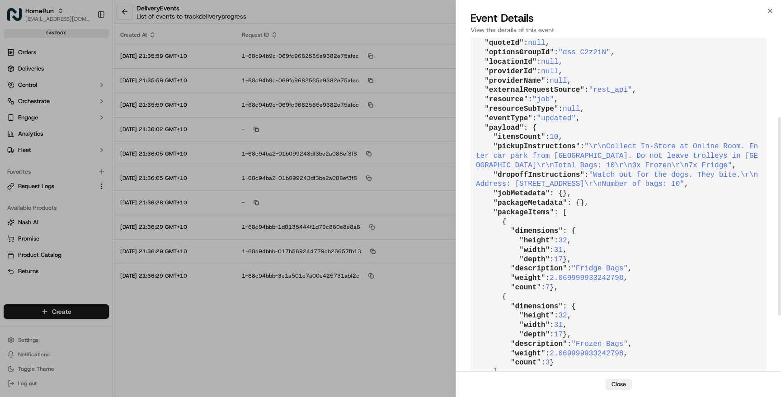
scroll to position [144, 0]
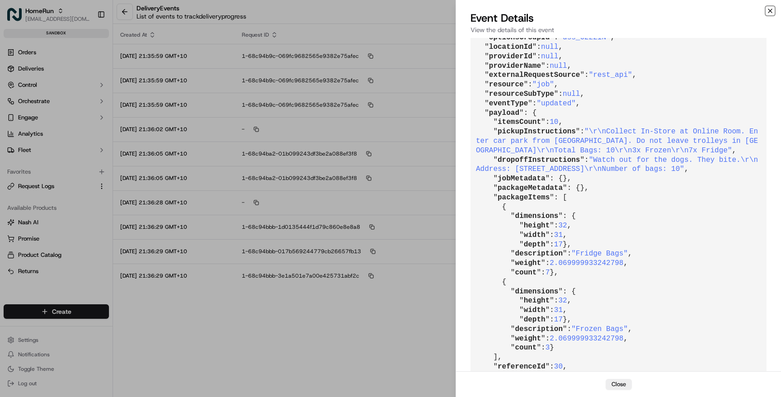
click at [770, 9] on icon "button" at bounding box center [770, 10] width 7 height 7
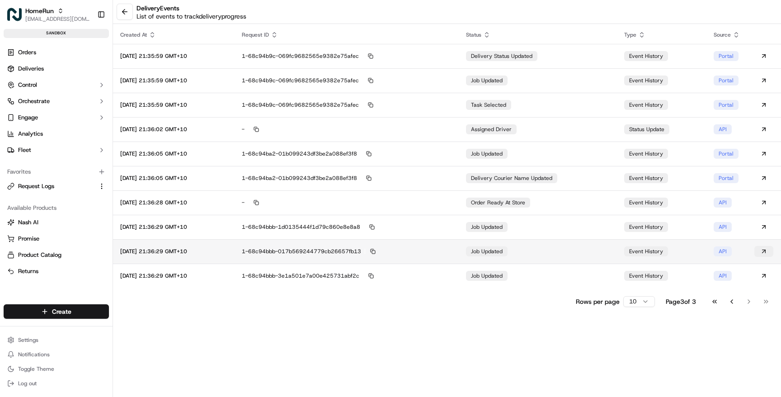
click at [764, 255] on button at bounding box center [764, 251] width 19 height 11
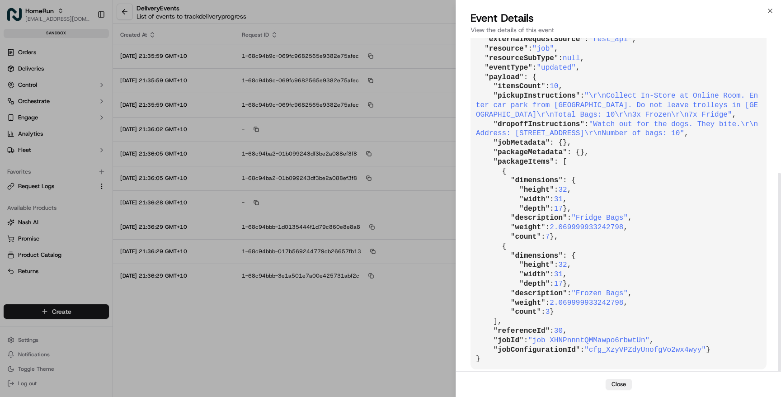
scroll to position [227, 0]
